Goal: Task Accomplishment & Management: Use online tool/utility

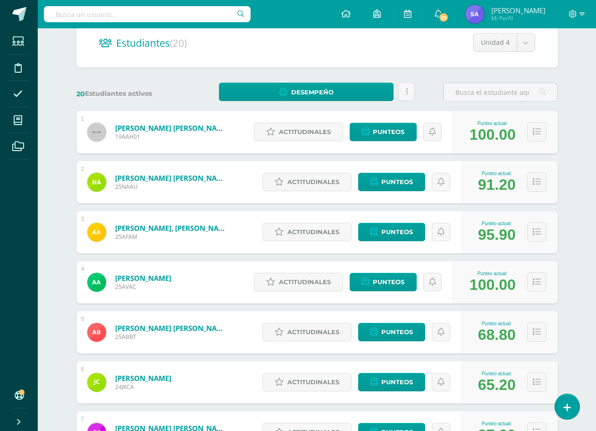
click at [183, 24] on div at bounding box center [147, 14] width 207 height 28
click at [191, 13] on input "text" at bounding box center [147, 14] width 207 height 16
type input "psicolo"
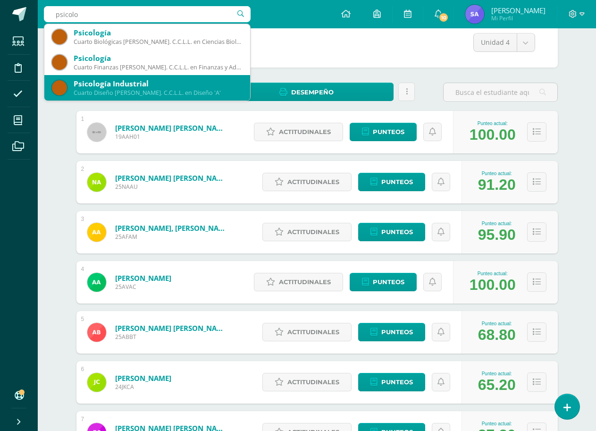
click at [120, 85] on div "Psicología Industrial" at bounding box center [158, 84] width 169 height 10
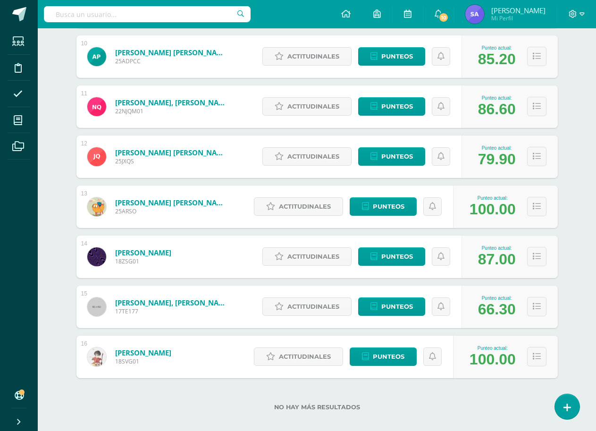
scroll to position [630, 0]
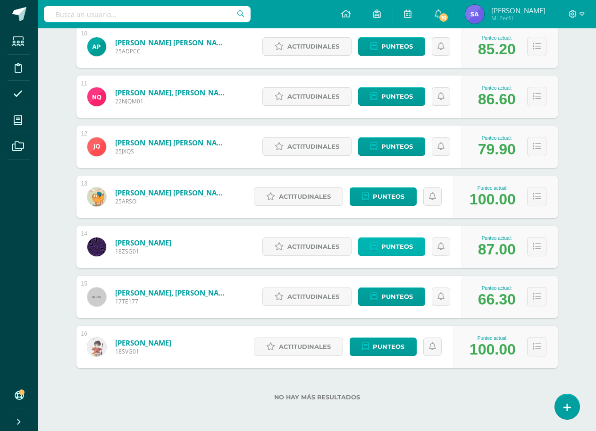
click at [406, 250] on span "Punteos" at bounding box center [398, 246] width 32 height 17
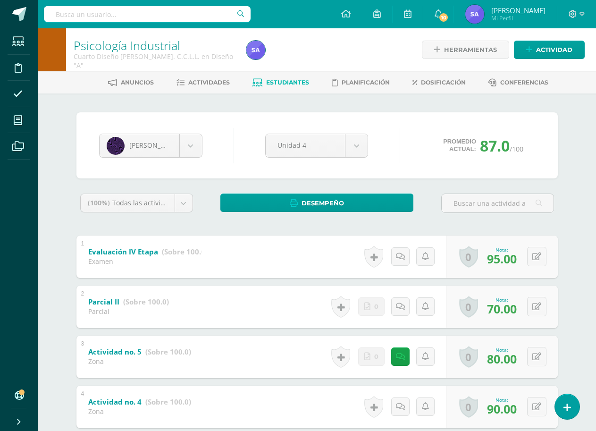
click at [154, 8] on input "text" at bounding box center [147, 14] width 207 height 16
type input "elaborac"
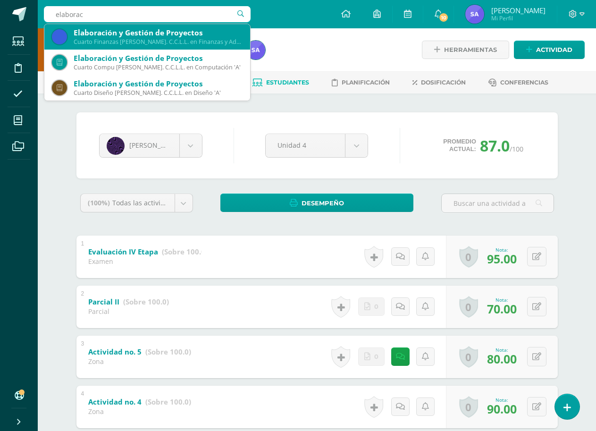
click at [178, 35] on div "Elaboración y Gestión de Proyectos" at bounding box center [158, 33] width 169 height 10
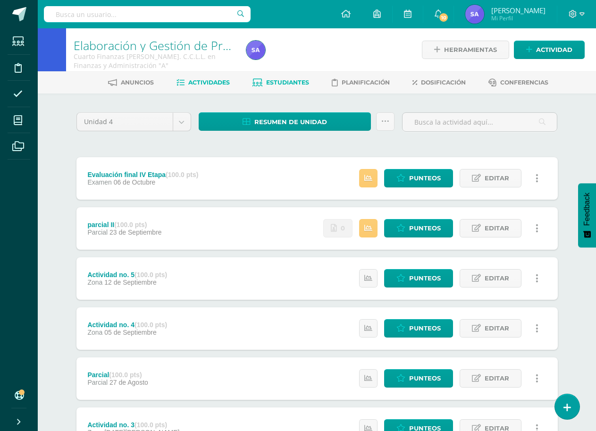
click at [291, 85] on span "Estudiantes" at bounding box center [287, 82] width 43 height 7
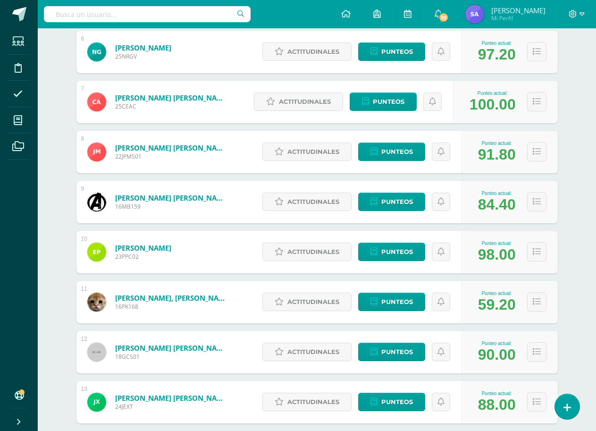
scroll to position [472, 0]
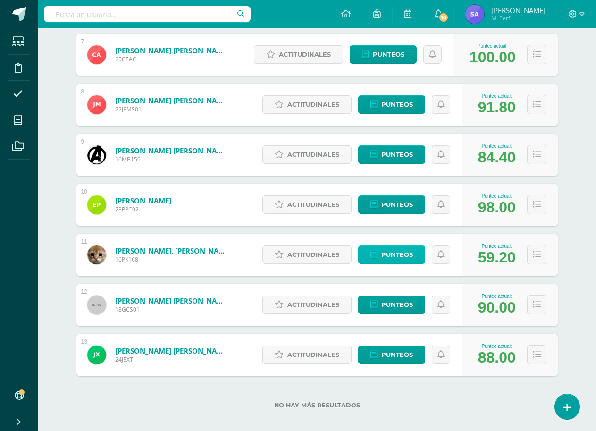
click at [403, 257] on span "Punteos" at bounding box center [398, 254] width 32 height 17
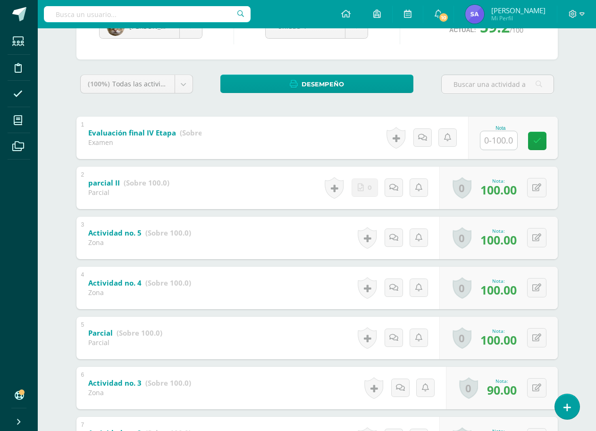
scroll to position [119, 0]
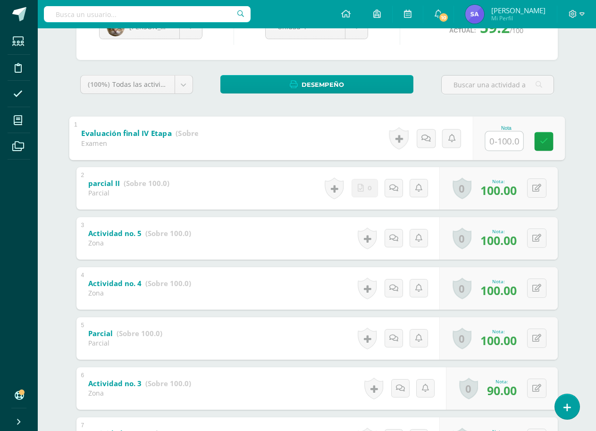
click at [503, 146] on input "text" at bounding box center [504, 140] width 38 height 19
type input "100"
click at [539, 139] on link at bounding box center [543, 141] width 19 height 19
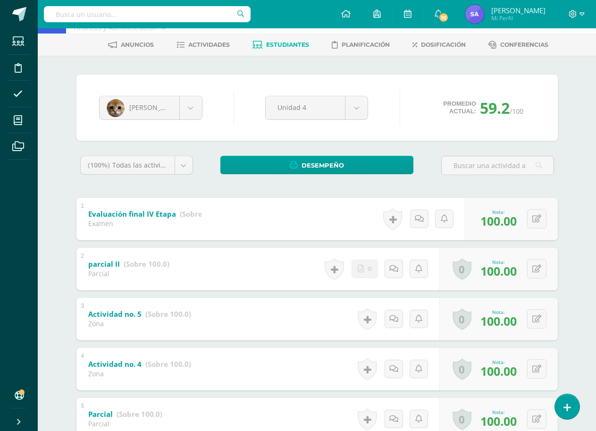
scroll to position [24, 0]
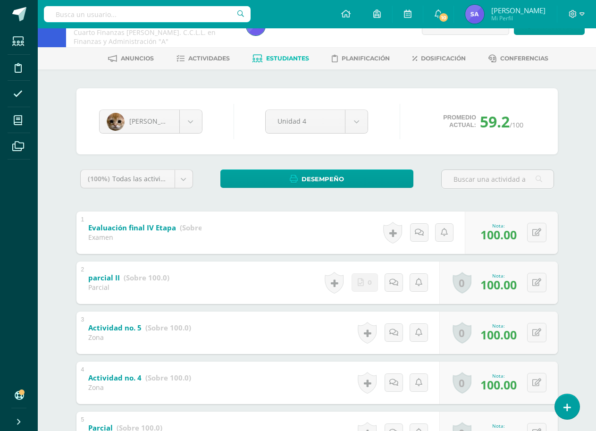
click at [273, 59] on span "Estudiantes" at bounding box center [287, 58] width 43 height 7
